Goal: Navigation & Orientation: Understand site structure

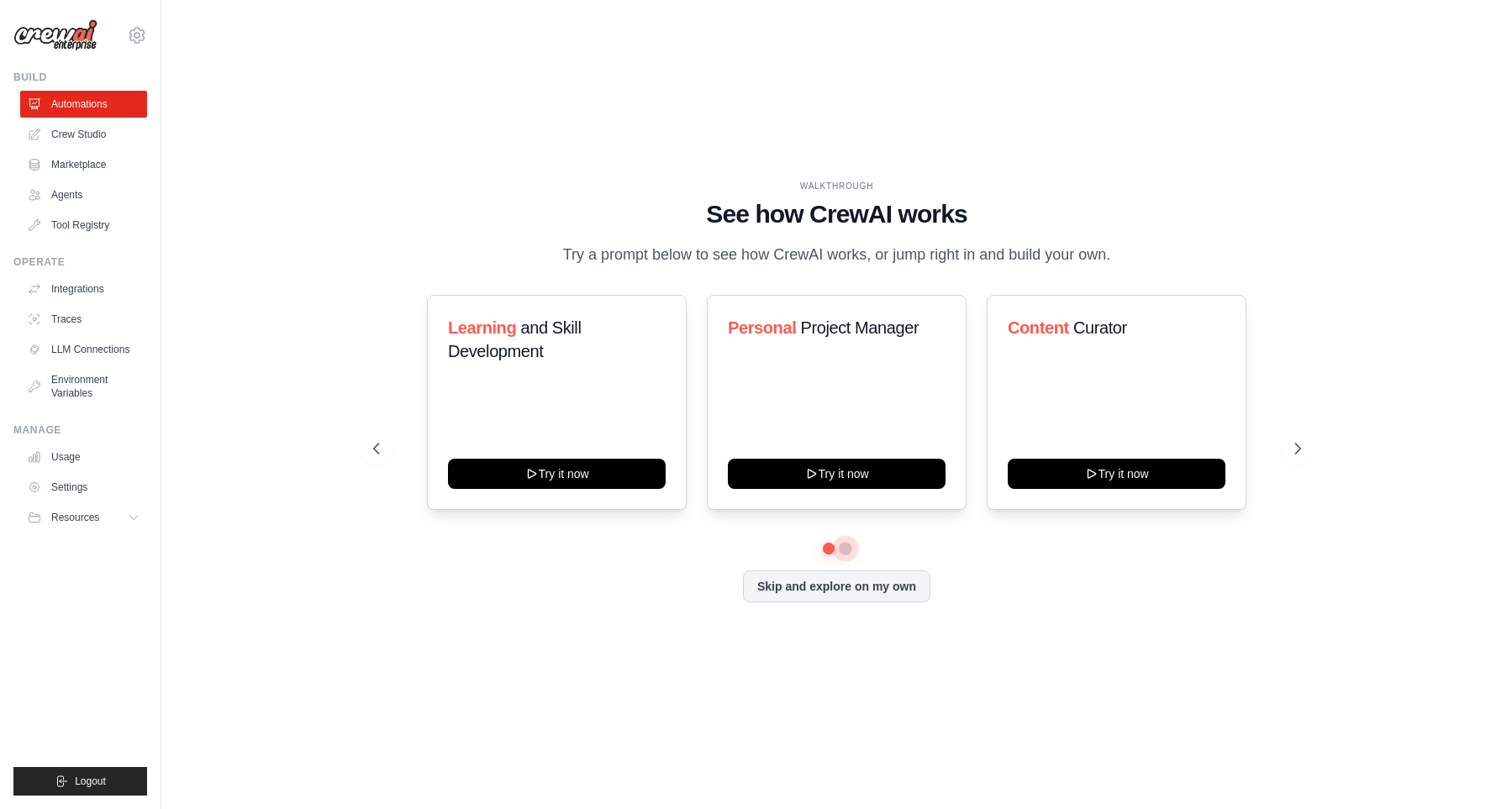
click at [845, 555] on button at bounding box center [846, 549] width 13 height 13
click at [69, 197] on link "Agents" at bounding box center [85, 194] width 127 height 27
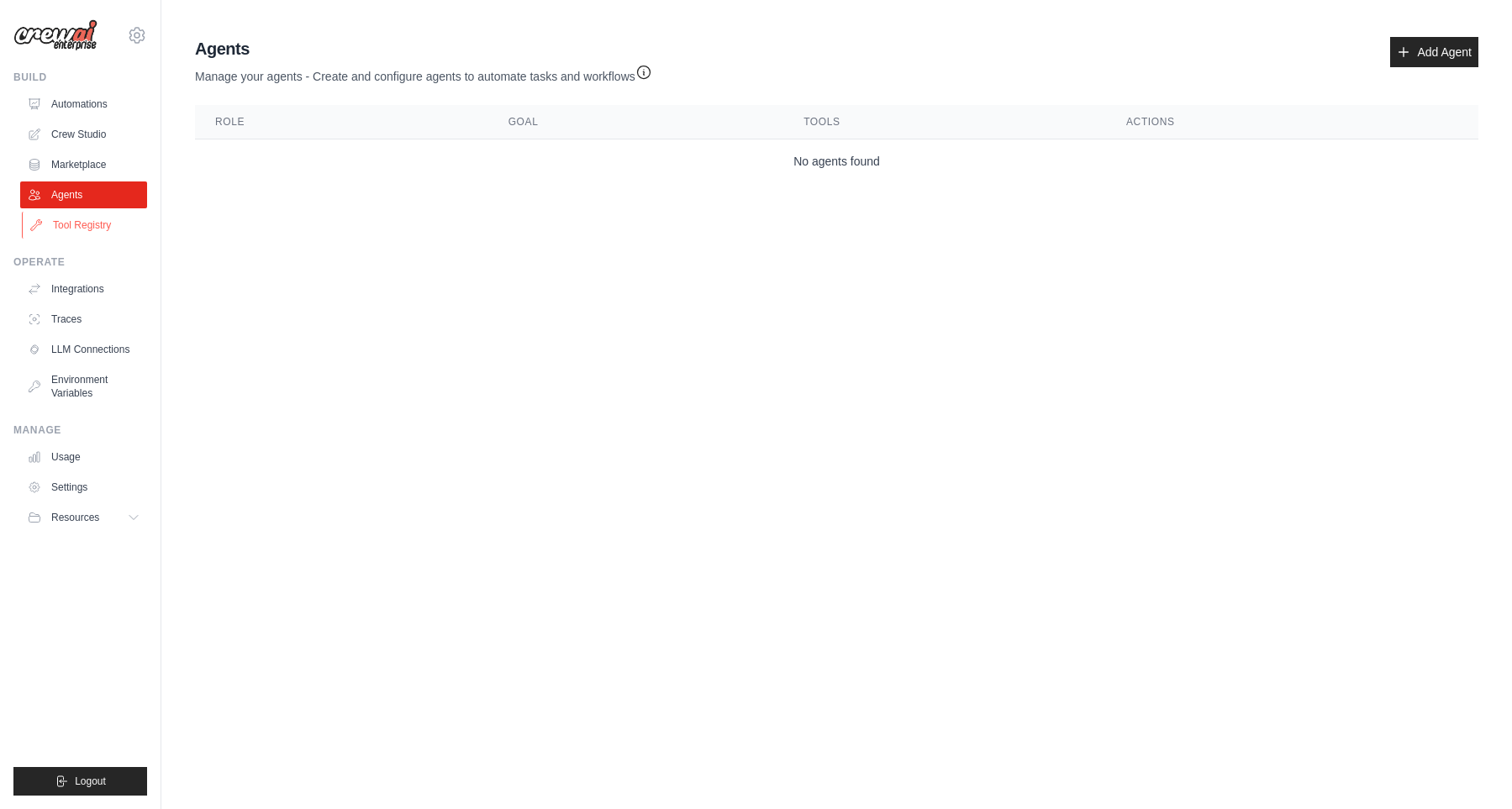
click at [68, 218] on link "Tool Registry" at bounding box center [85, 225] width 127 height 27
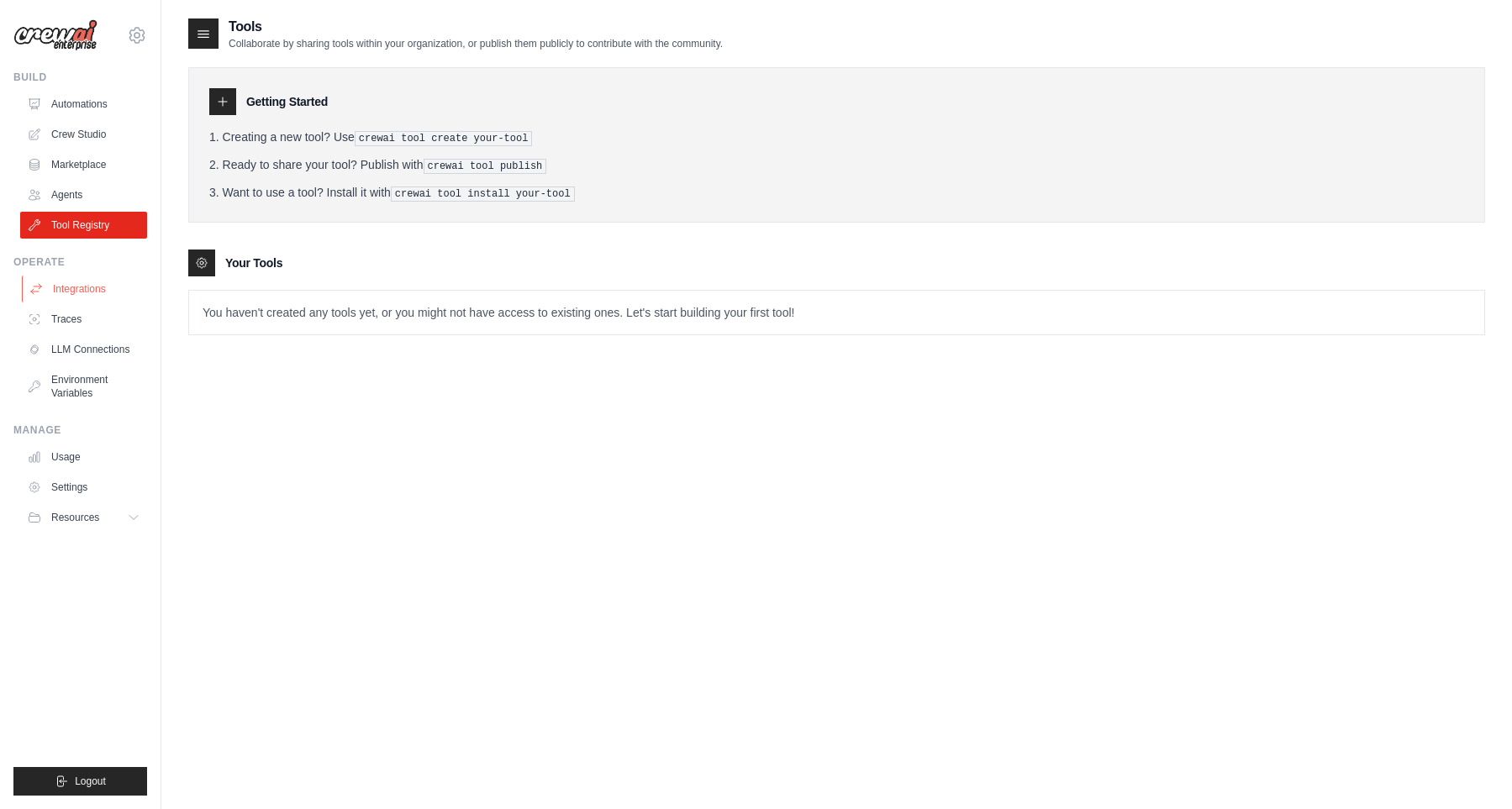
click at [63, 292] on link "Integrations" at bounding box center [85, 288] width 127 height 27
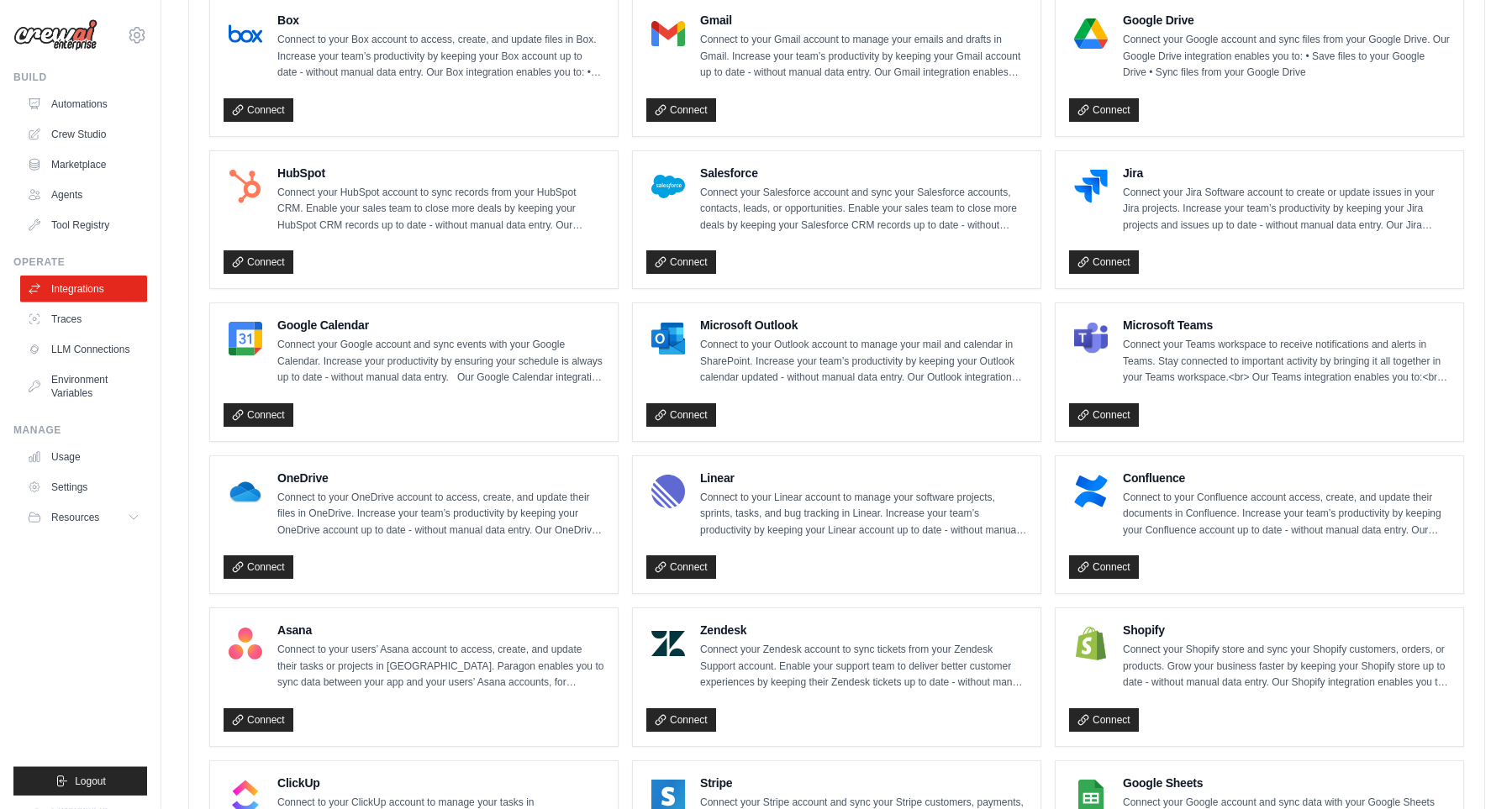
scroll to position [393, 0]
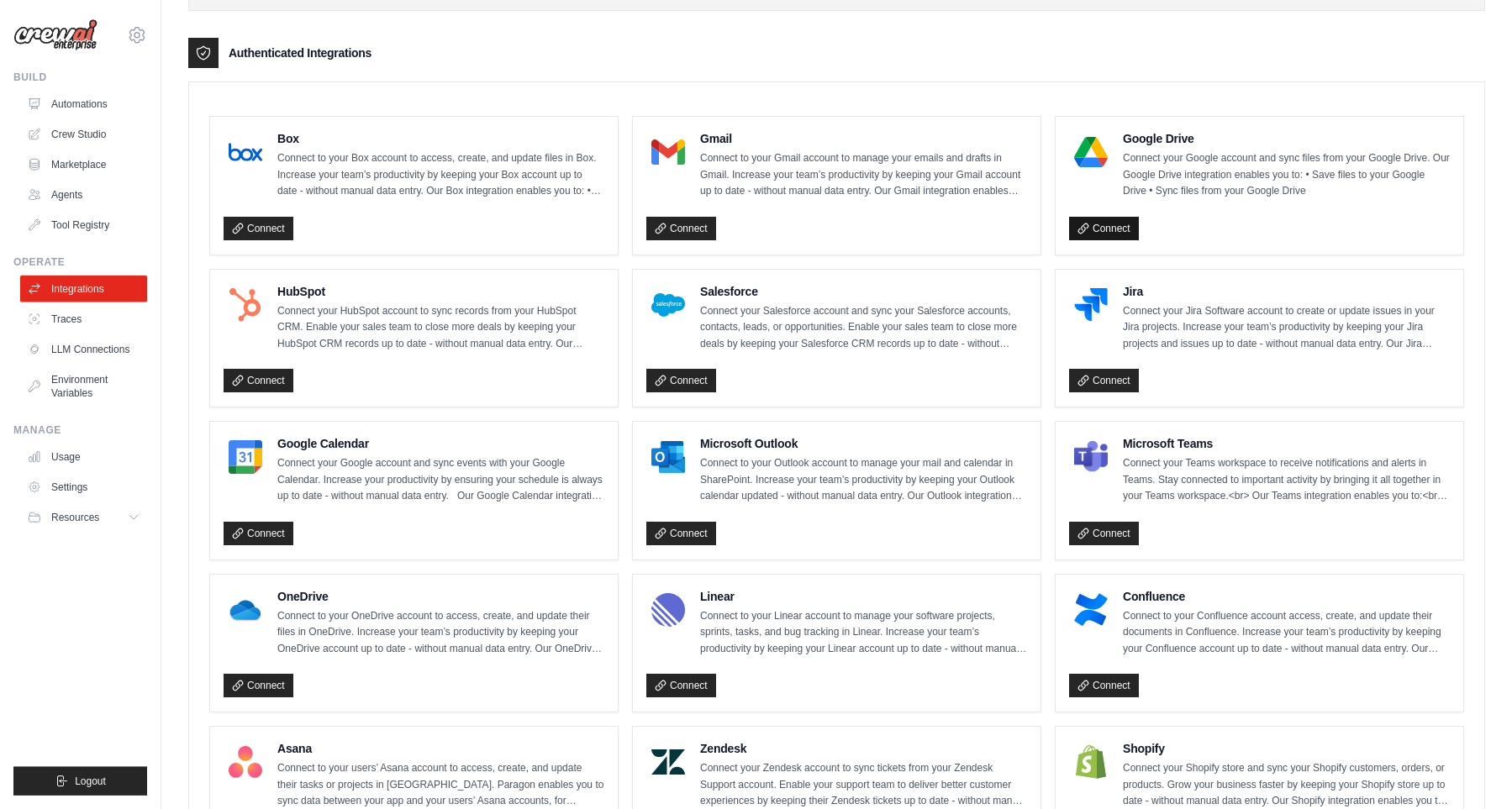
click at [1133, 224] on link "Connect" at bounding box center [1104, 228] width 70 height 23
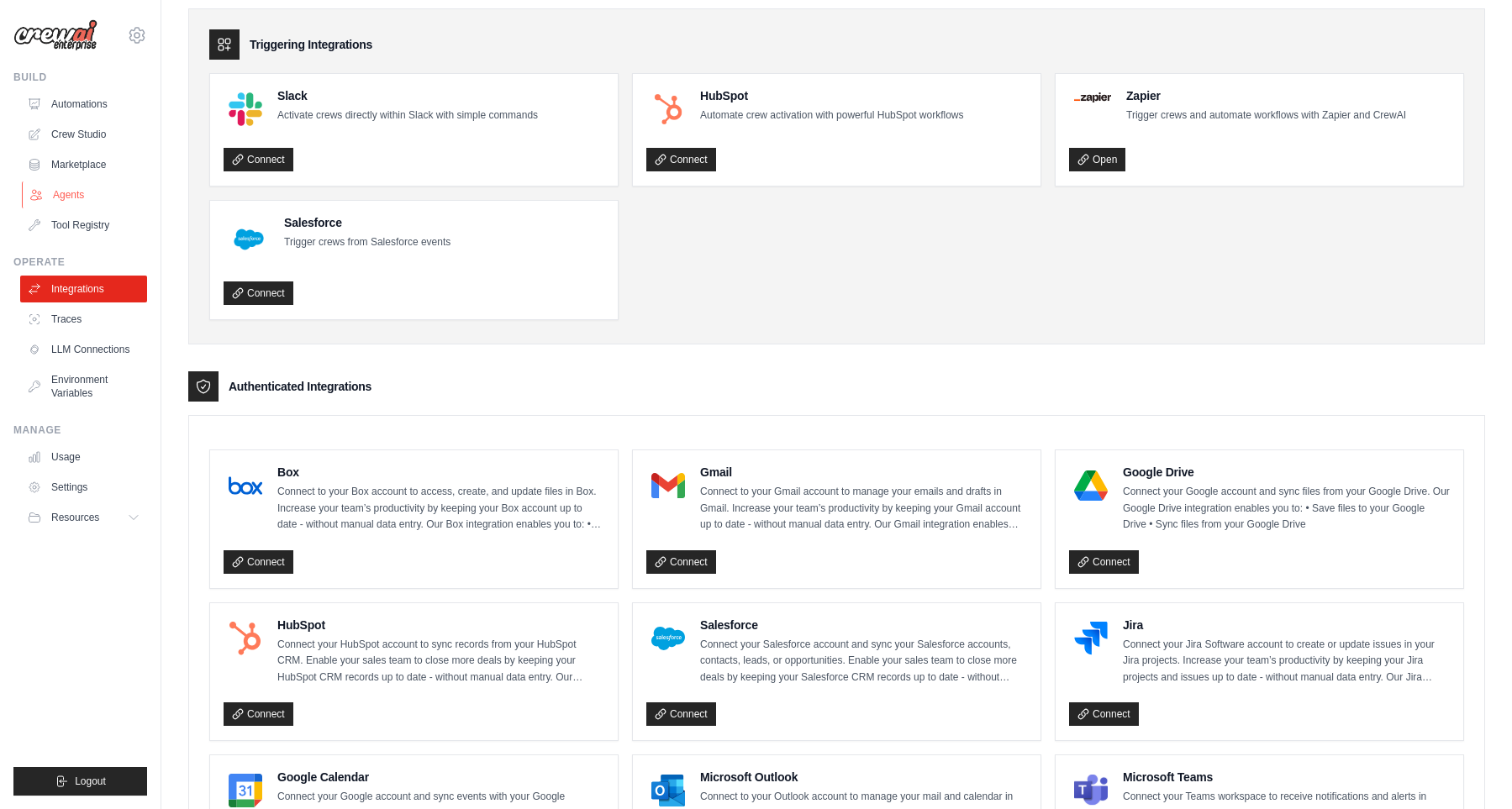
scroll to position [0, 0]
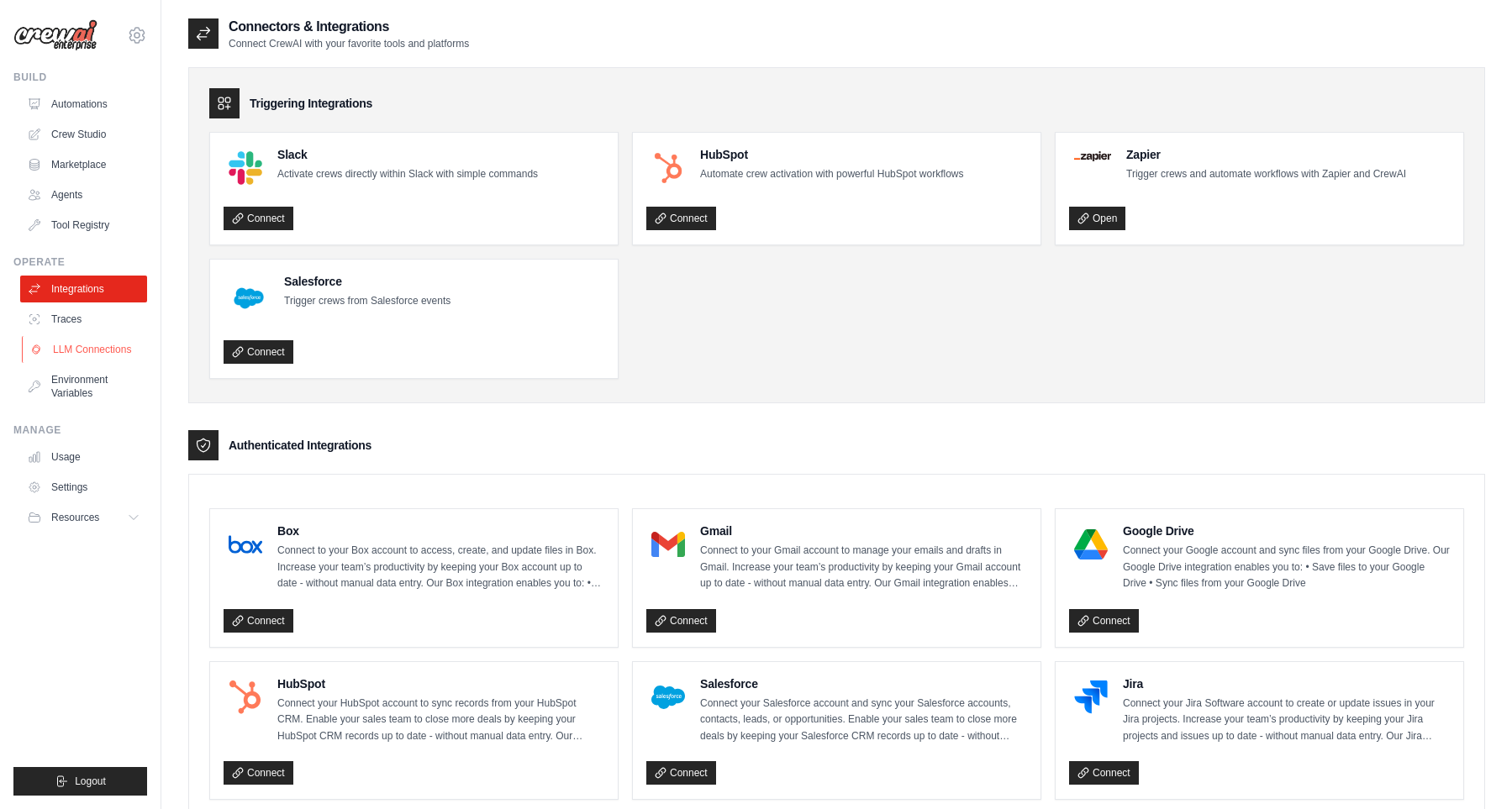
click at [73, 362] on link "LLM Connections" at bounding box center [85, 350] width 127 height 27
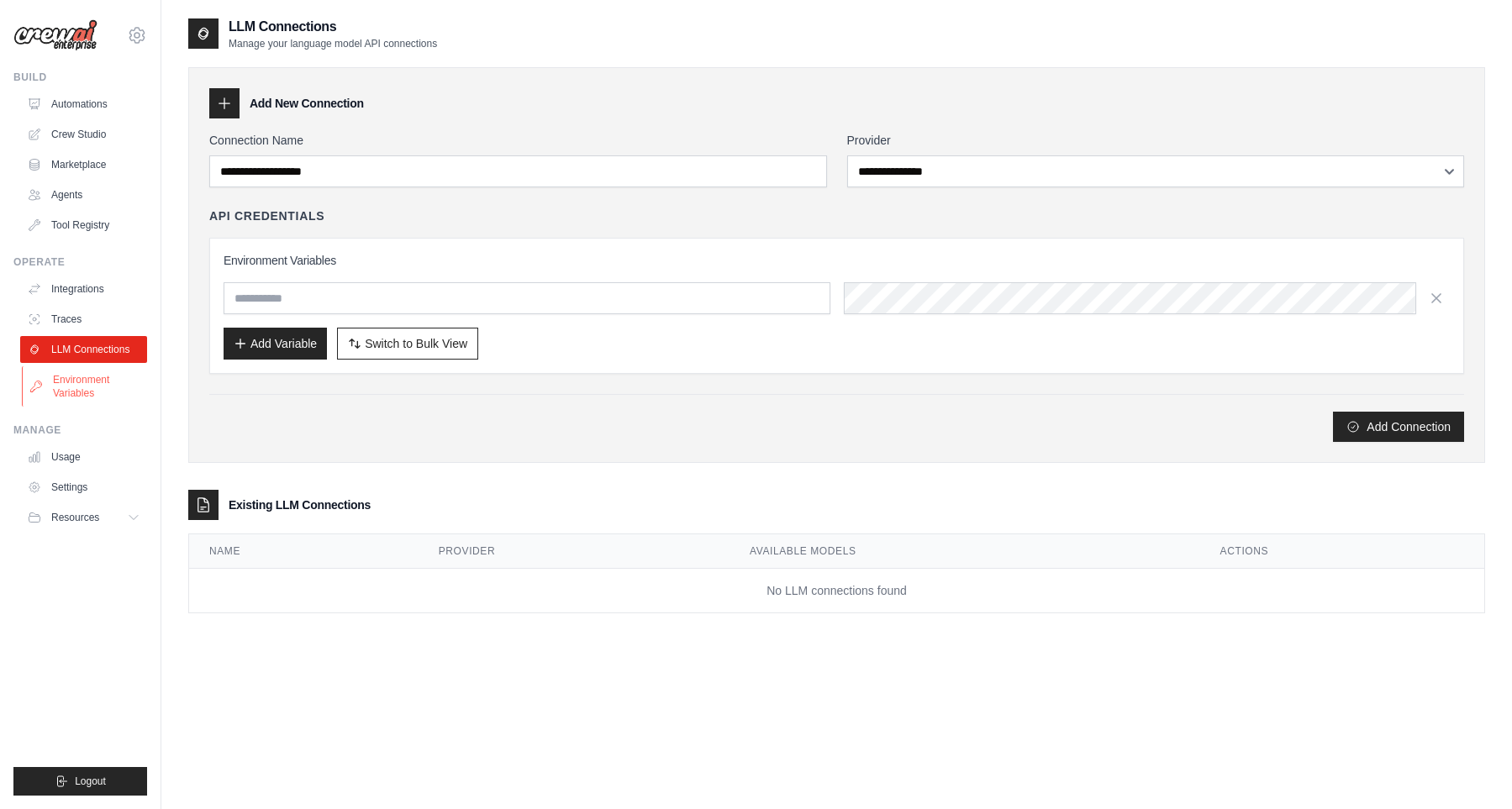
click at [73, 383] on link "Environment Variables" at bounding box center [85, 386] width 127 height 40
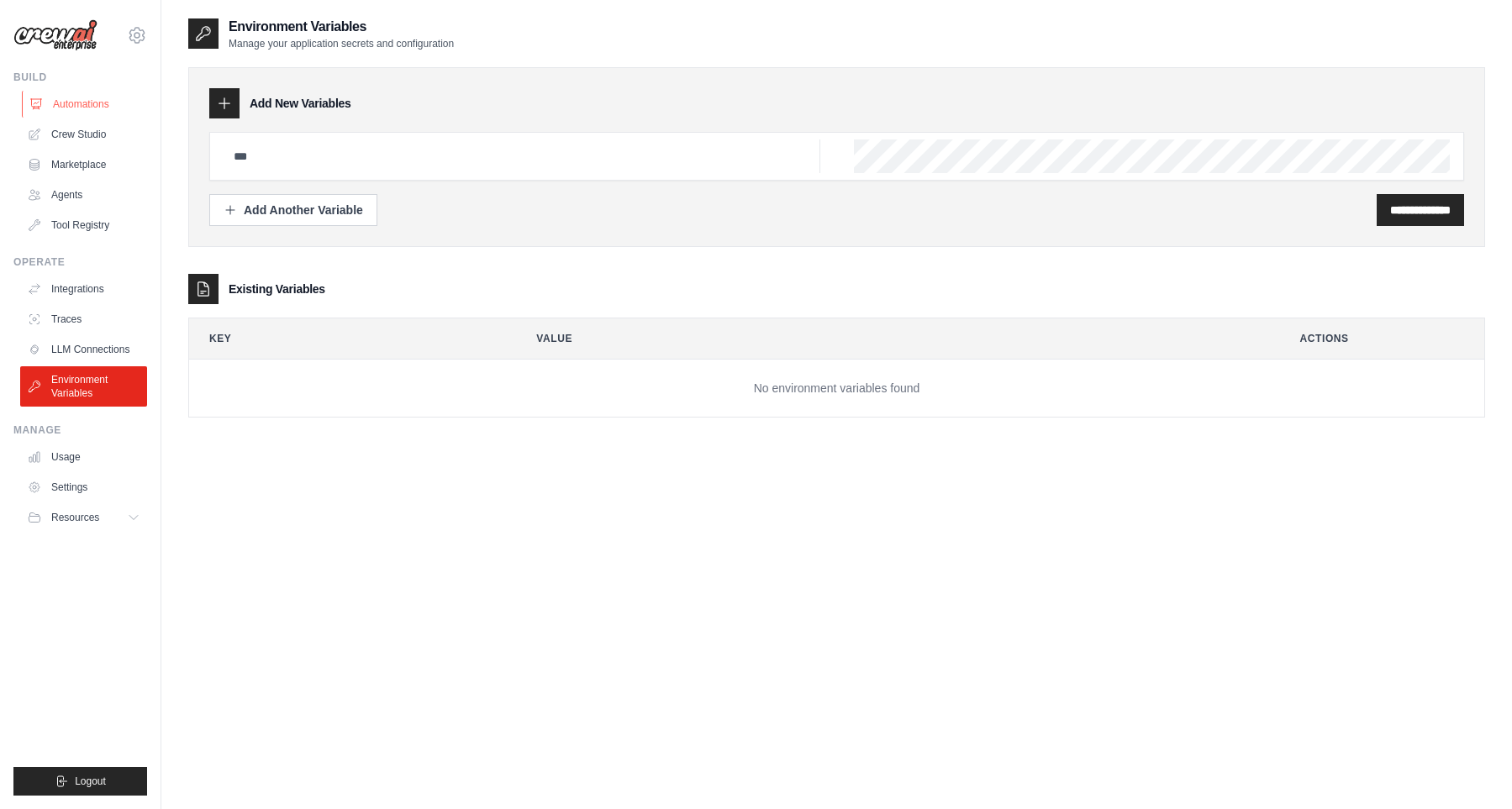
click at [131, 109] on link "Automations" at bounding box center [85, 104] width 127 height 27
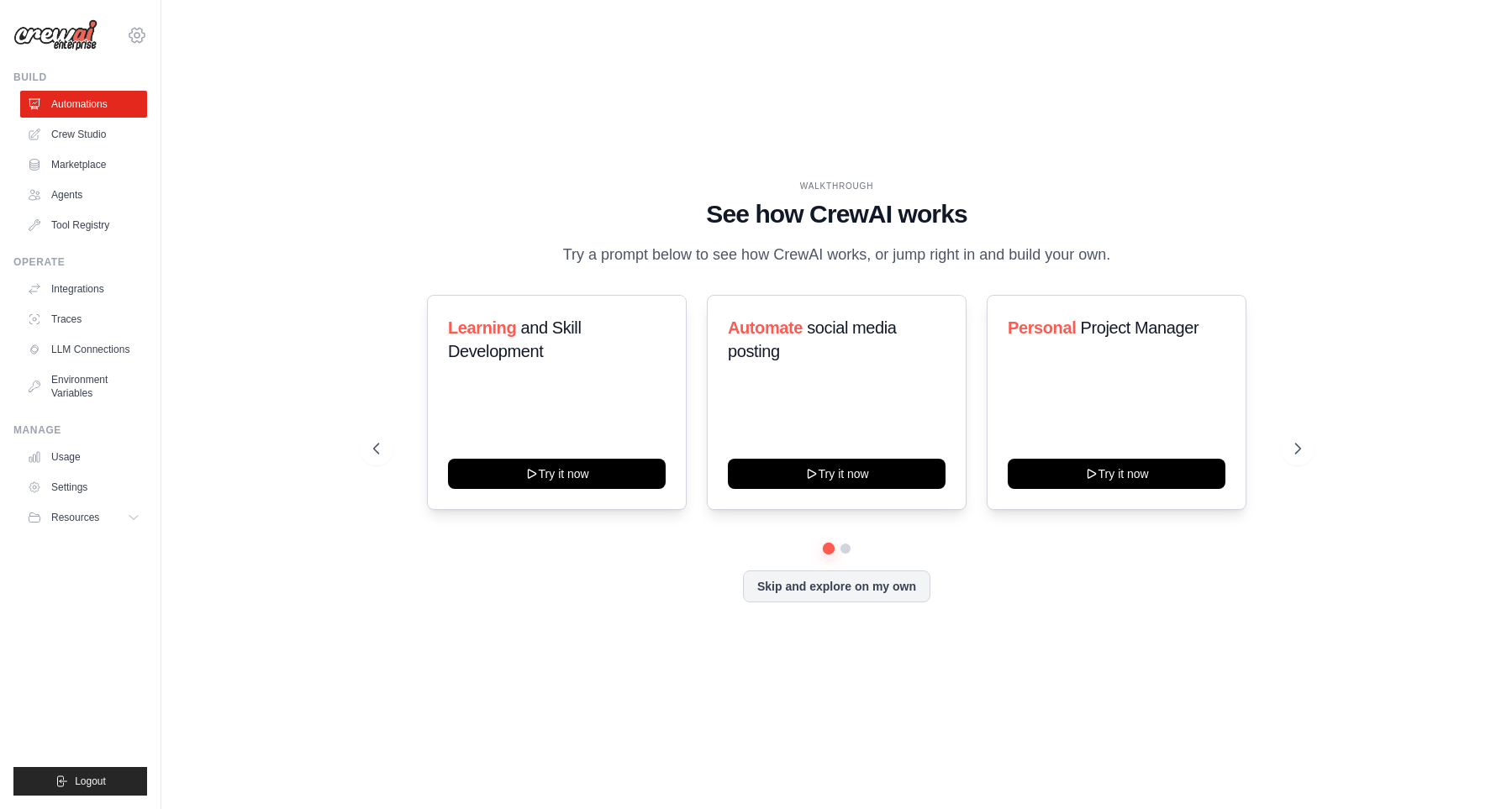
click at [132, 37] on icon at bounding box center [136, 35] width 20 height 20
click at [53, 145] on link "Crew Studio" at bounding box center [85, 134] width 127 height 27
